Goal: Transaction & Acquisition: Purchase product/service

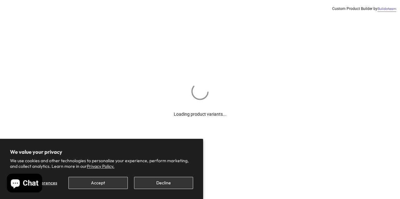
click at [147, 180] on button "Decline" at bounding box center [163, 183] width 59 height 12
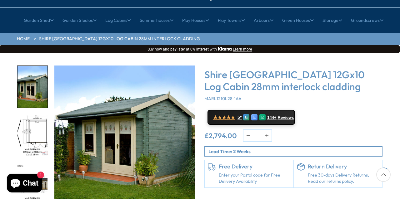
scroll to position [77, 0]
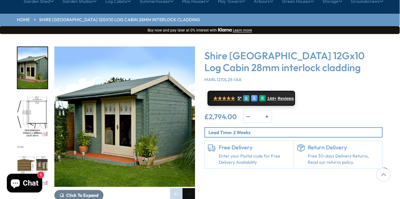
click at [187, 188] on div "Next slide" at bounding box center [188, 194] width 12 height 12
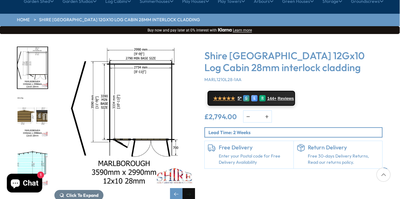
click at [187, 188] on div "Next slide" at bounding box center [188, 194] width 12 height 12
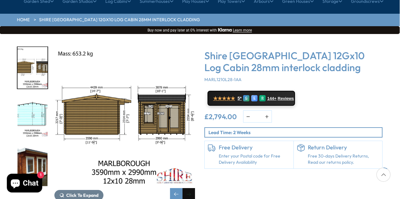
click at [187, 188] on div "Next slide" at bounding box center [188, 194] width 12 height 12
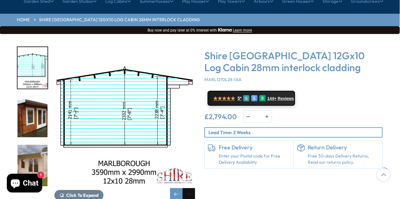
click at [187, 188] on div "Next slide" at bounding box center [188, 194] width 12 height 12
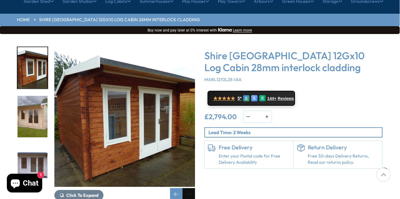
click at [187, 188] on div "Next slide" at bounding box center [188, 194] width 12 height 12
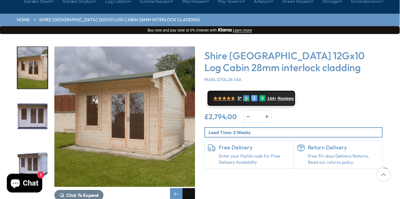
click at [187, 188] on div "Next slide" at bounding box center [188, 194] width 12 height 12
